Goal: Information Seeking & Learning: Learn about a topic

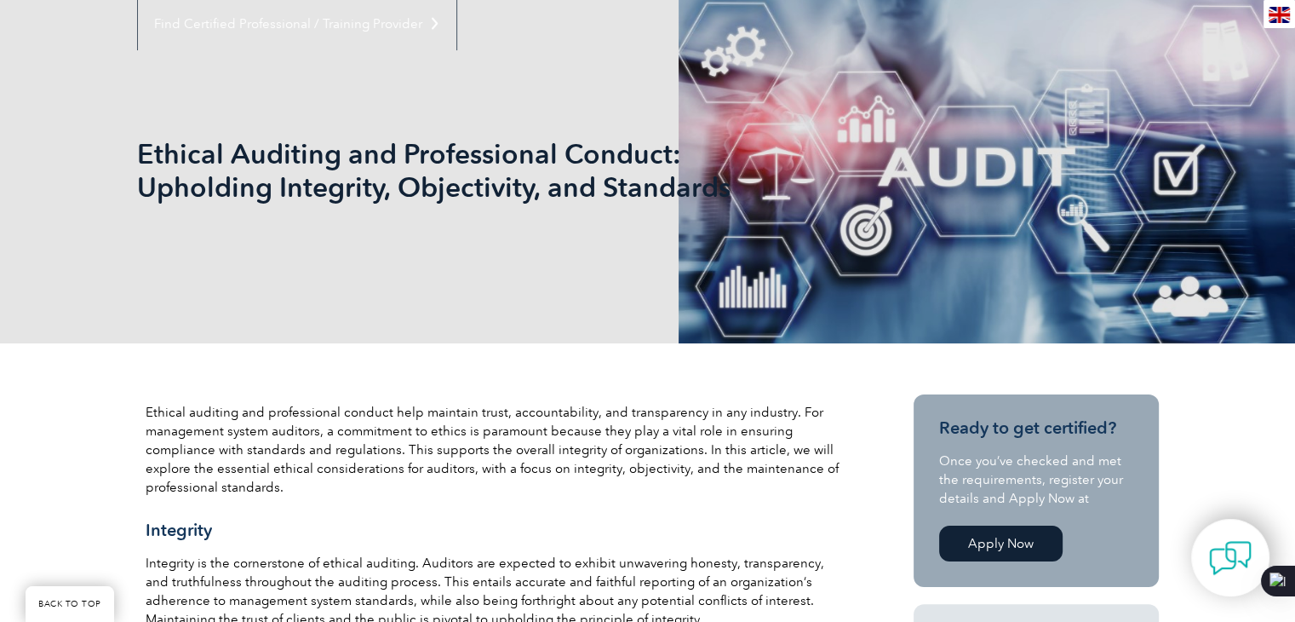
scroll to position [341, 0]
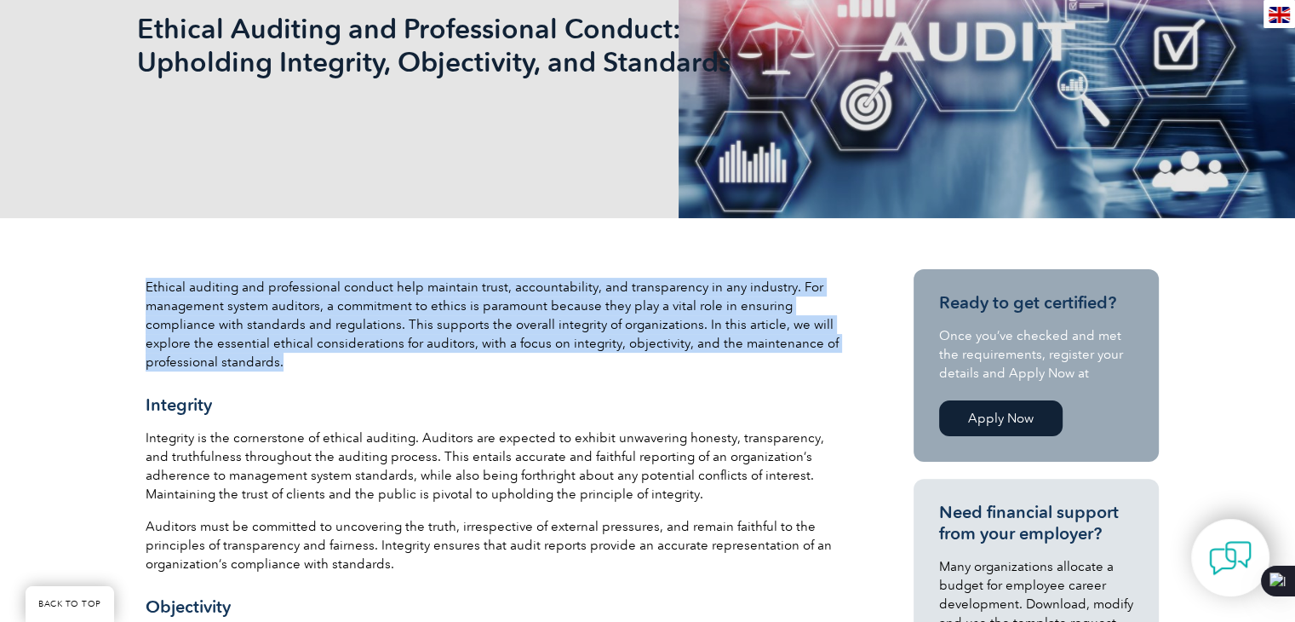
drag, startPoint x: 145, startPoint y: 284, endPoint x: 426, endPoint y: 363, distance: 291.7
click at [426, 363] on p "Ethical auditing and professional conduct help maintain trust, accountability, …" at bounding box center [495, 325] width 698 height 94
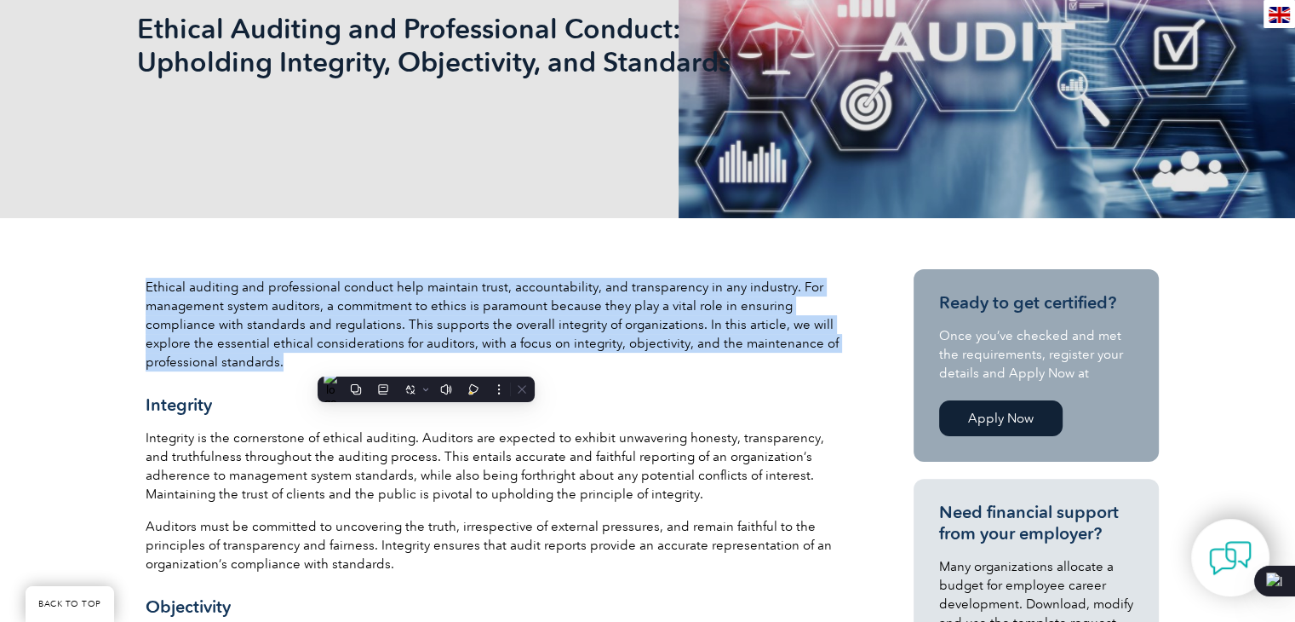
copy p "Ethical auditing and professional conduct help maintain trust, accountability, …"
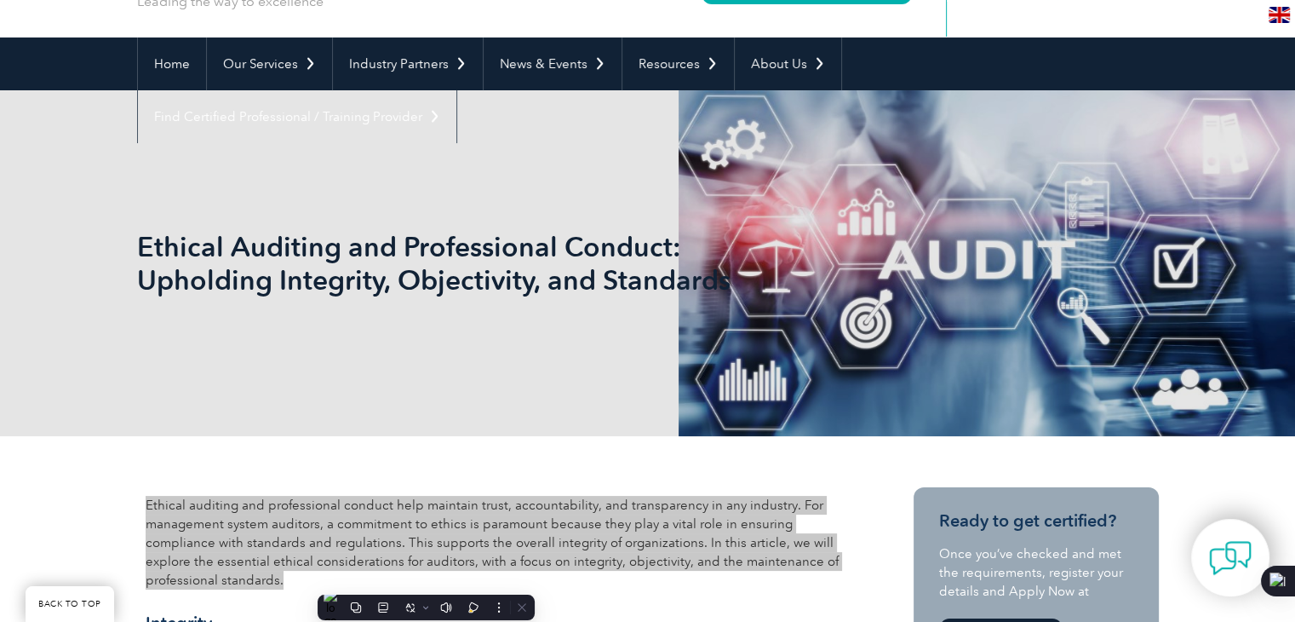
scroll to position [85, 0]
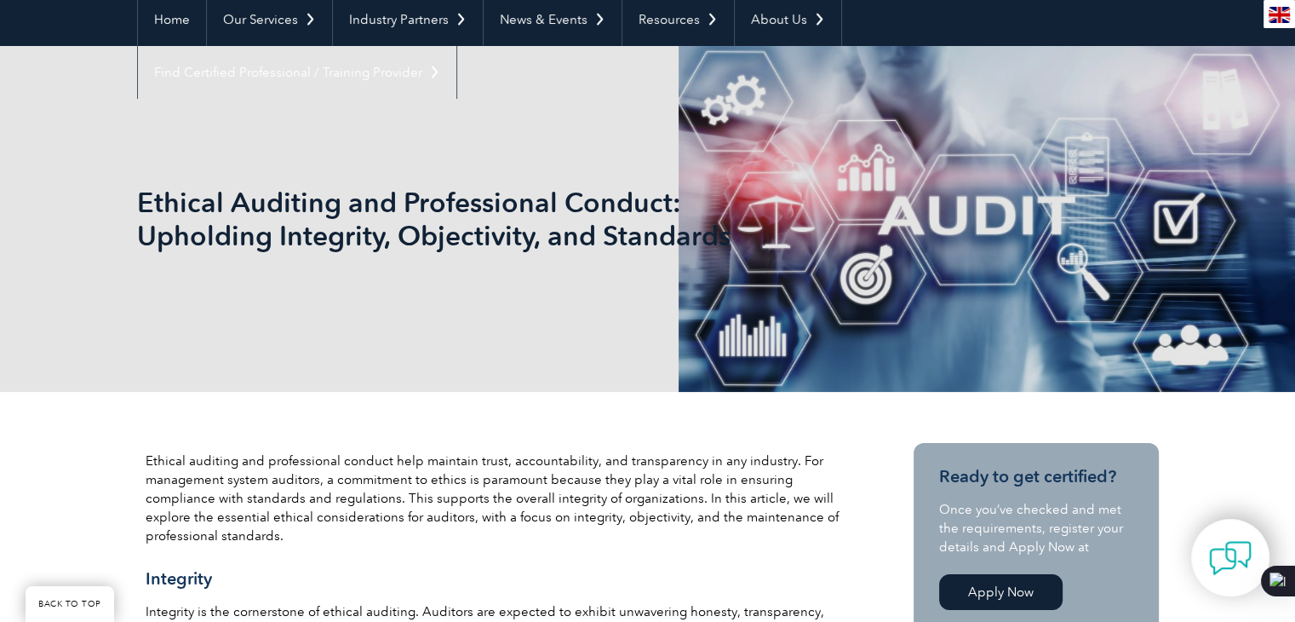
scroll to position [170, 0]
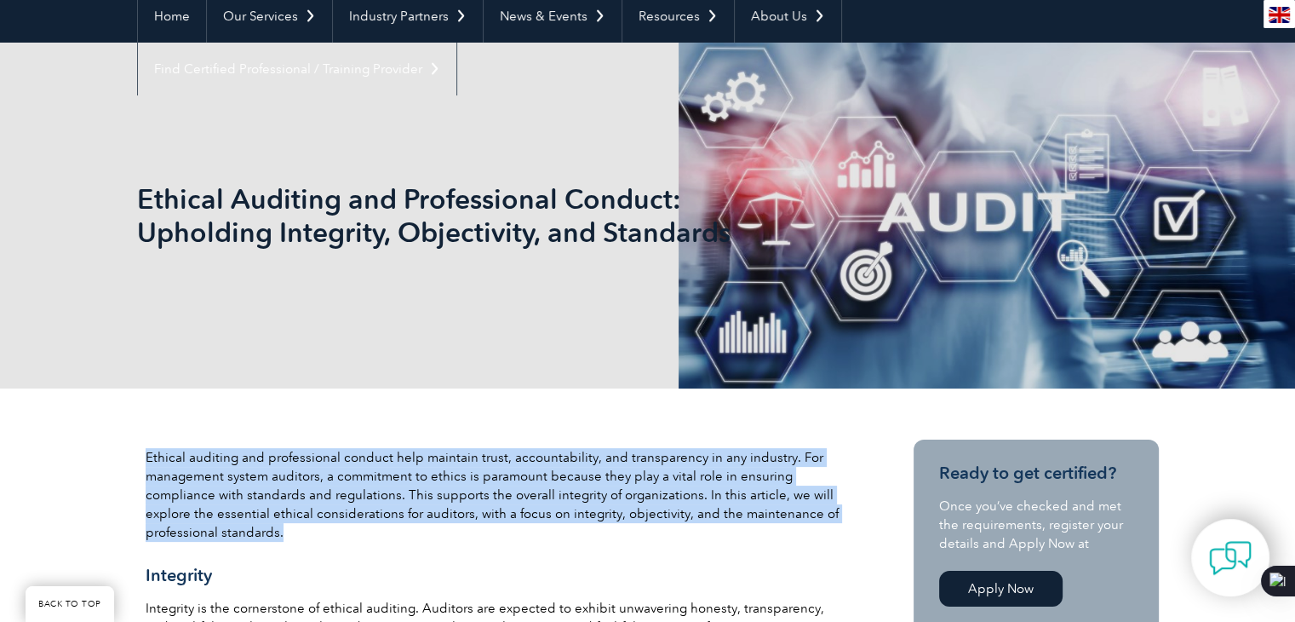
drag, startPoint x: 142, startPoint y: 454, endPoint x: 291, endPoint y: 524, distance: 164.9
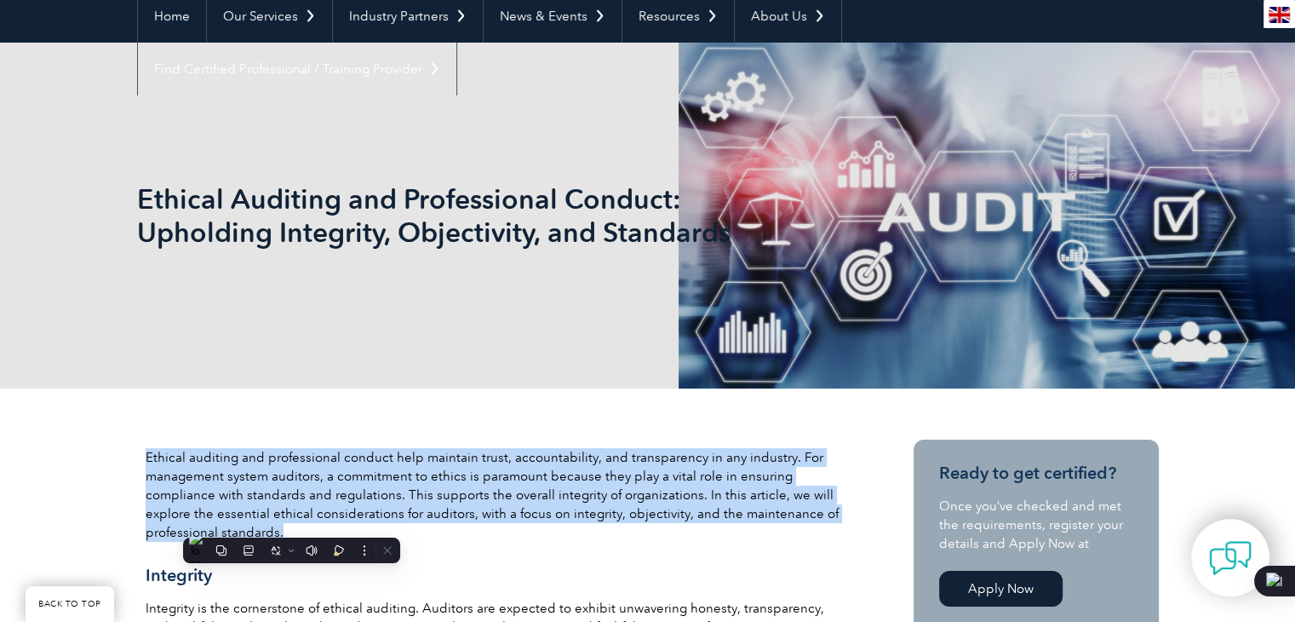
copy p "Ethical auditing and professional conduct help maintain trust, accountability, …"
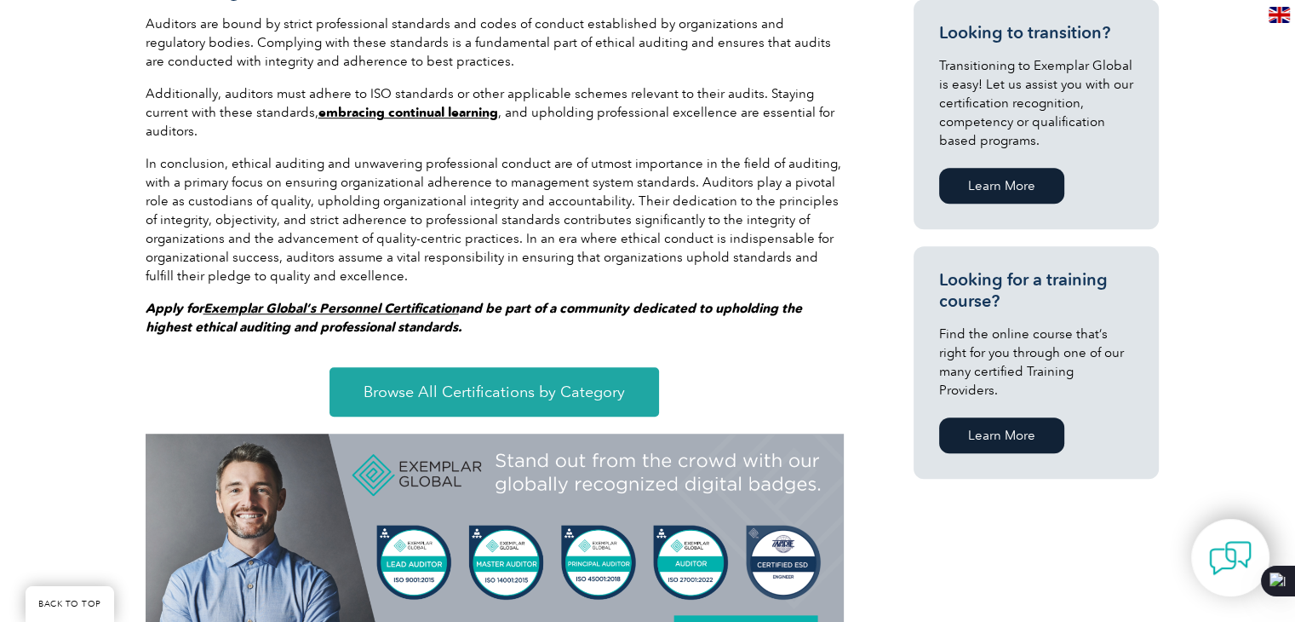
scroll to position [1533, 0]
